Goal: Check status: Check status

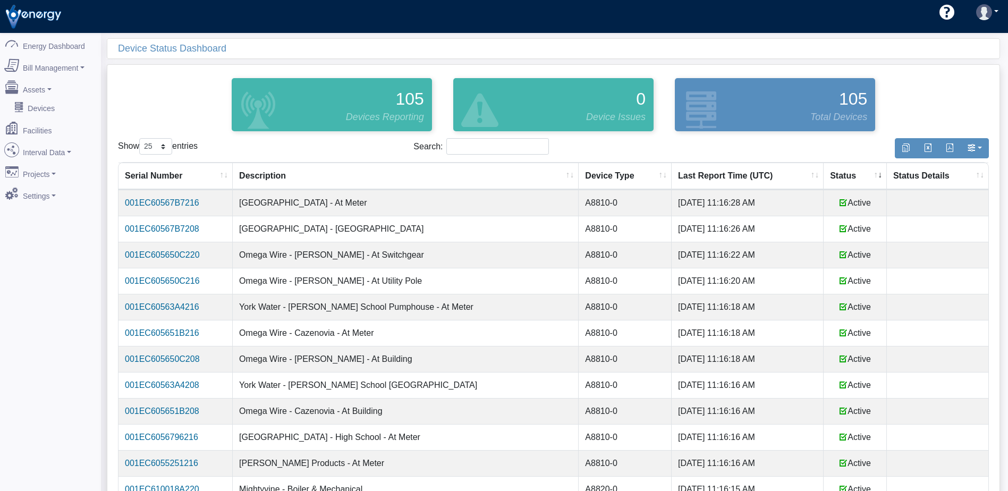
select select "25"
click at [835, 178] on th "Status" at bounding box center [855, 176] width 63 height 27
click at [844, 175] on th "Status" at bounding box center [855, 176] width 63 height 27
click at [840, 180] on th "Status" at bounding box center [855, 176] width 63 height 27
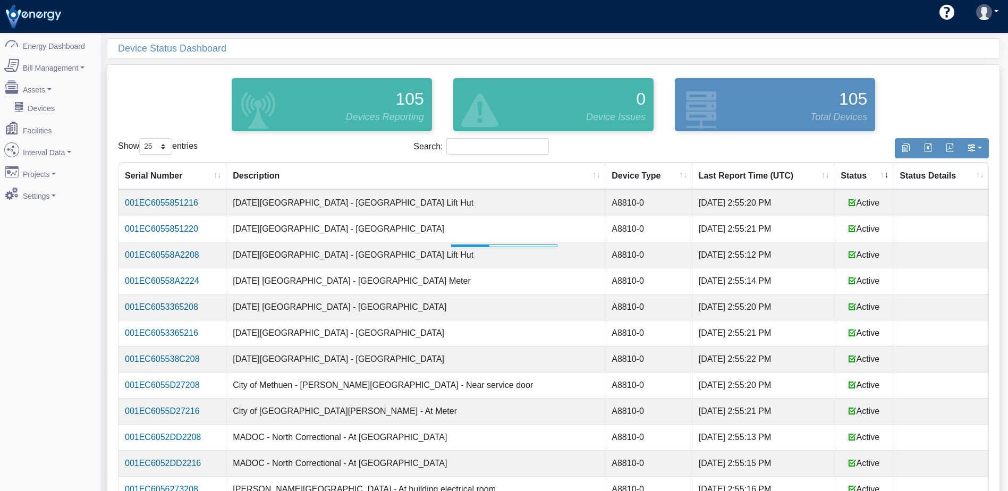
select select "25"
